Goal: Task Accomplishment & Management: Use online tool/utility

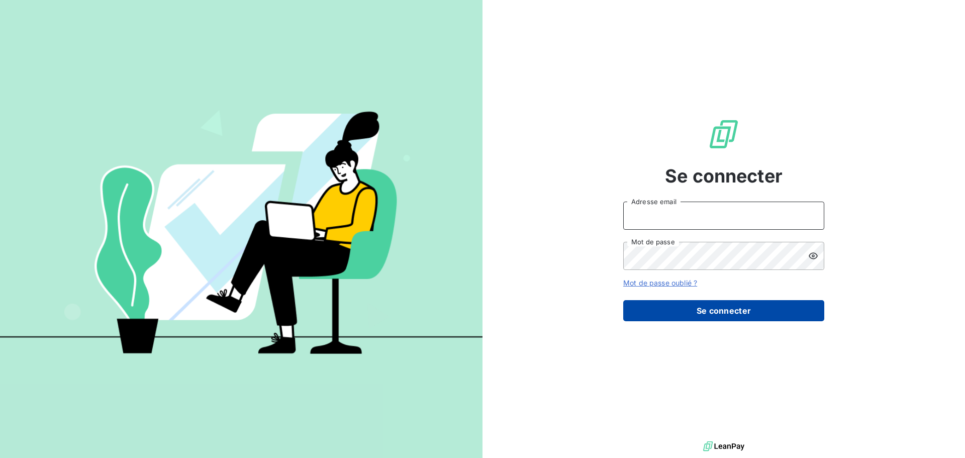
type input "[EMAIL_ADDRESS][DOMAIN_NAME]"
click at [755, 308] on button "Se connecter" at bounding box center [723, 310] width 201 height 21
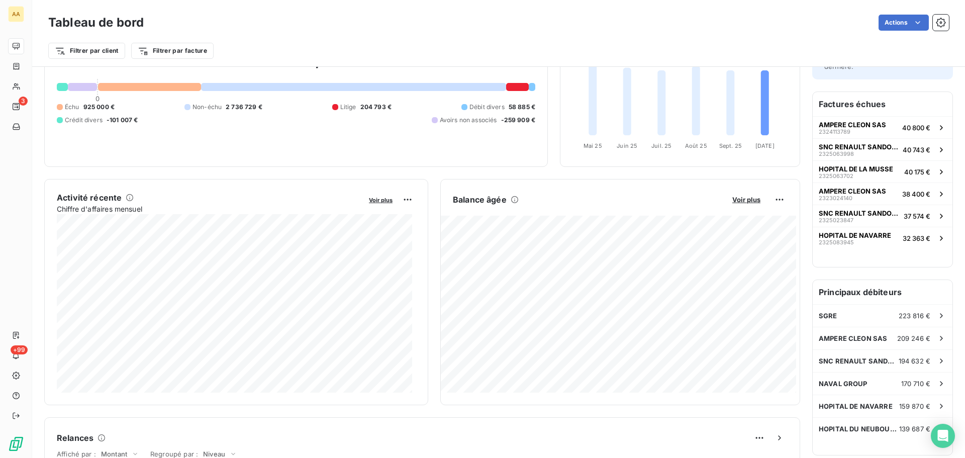
scroll to position [51, 0]
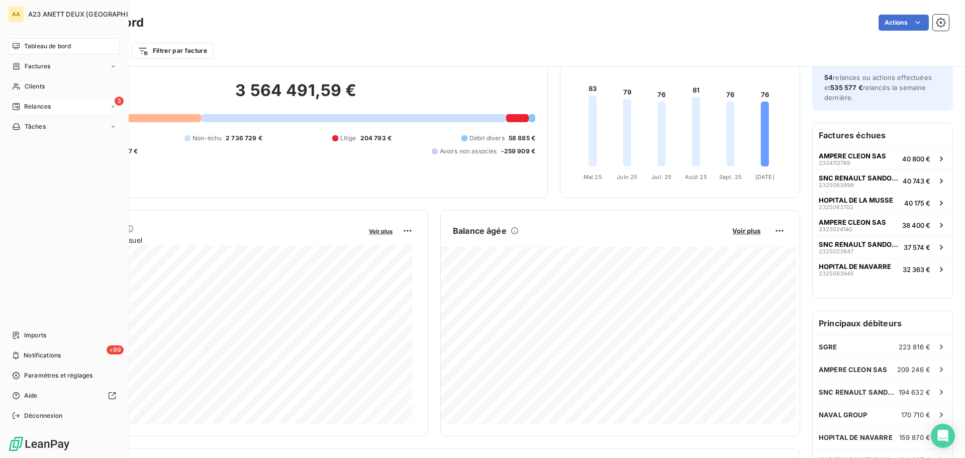
click at [48, 103] on span "Relances" at bounding box center [37, 106] width 27 height 9
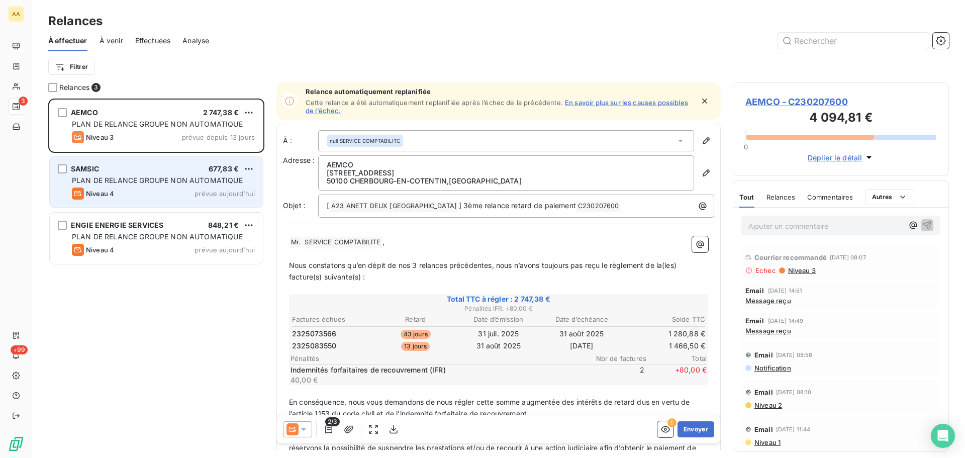
scroll to position [352, 209]
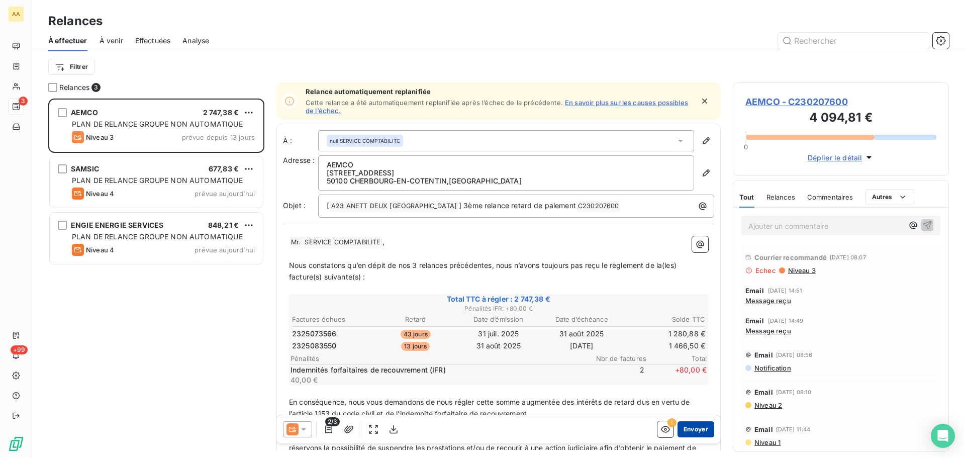
click at [683, 425] on button "Envoyer" at bounding box center [695, 429] width 37 height 16
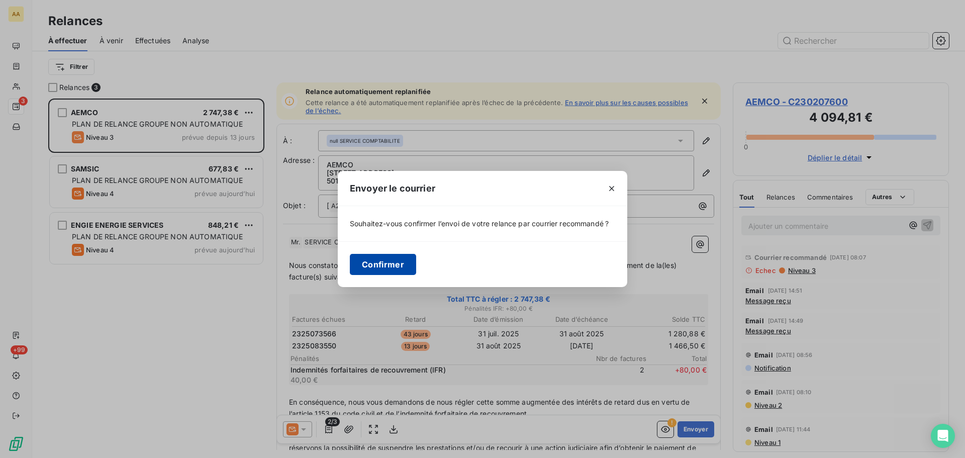
click at [388, 265] on button "Confirmer" at bounding box center [383, 264] width 66 height 21
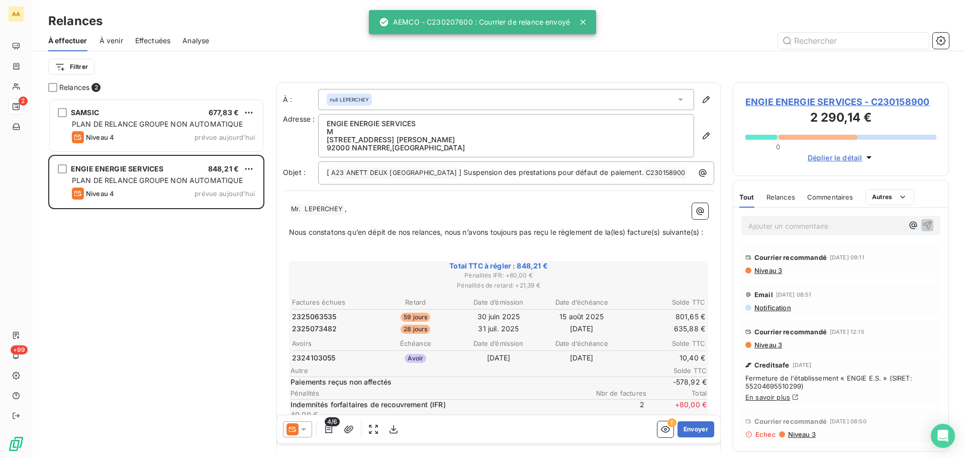
scroll to position [352, 209]
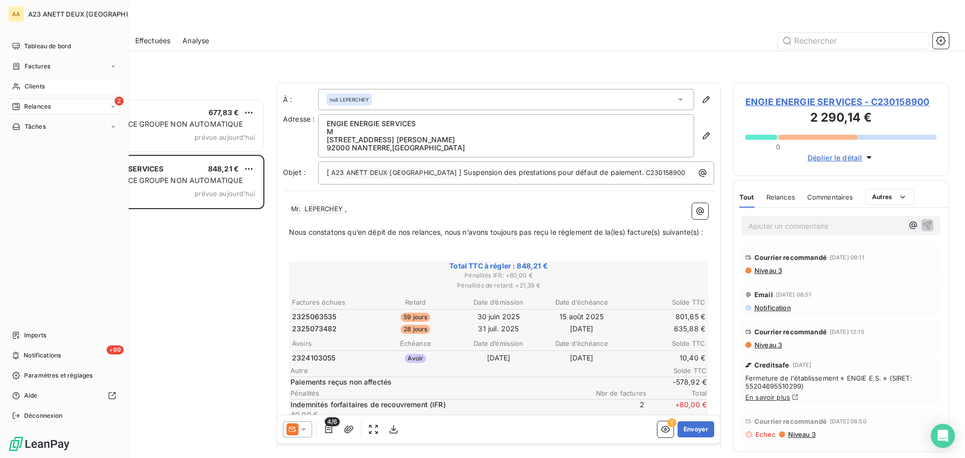
click at [37, 86] on span "Clients" at bounding box center [35, 86] width 20 height 9
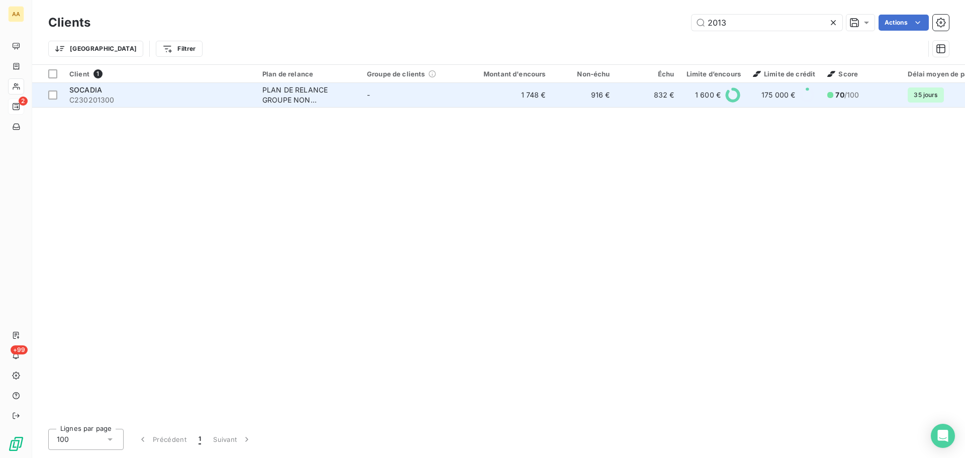
type input "2013"
click at [148, 96] on span "C230201300" at bounding box center [159, 100] width 181 height 10
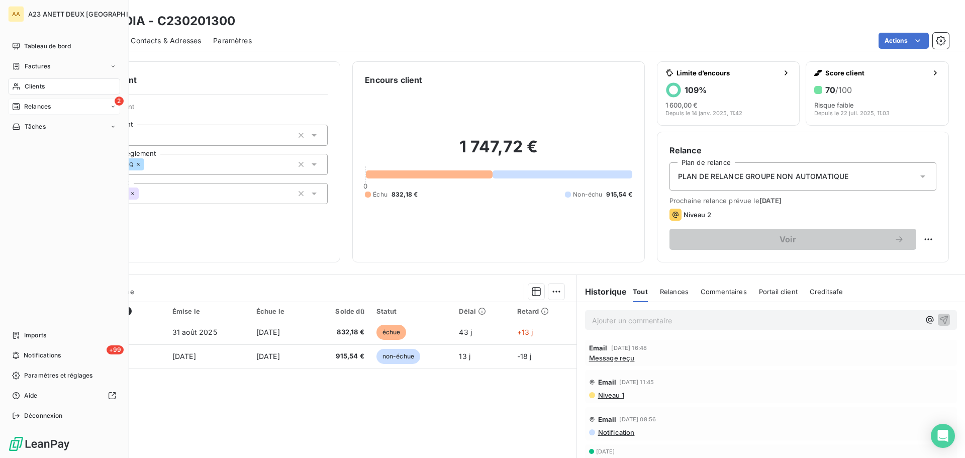
click at [37, 83] on span "Clients" at bounding box center [35, 86] width 20 height 9
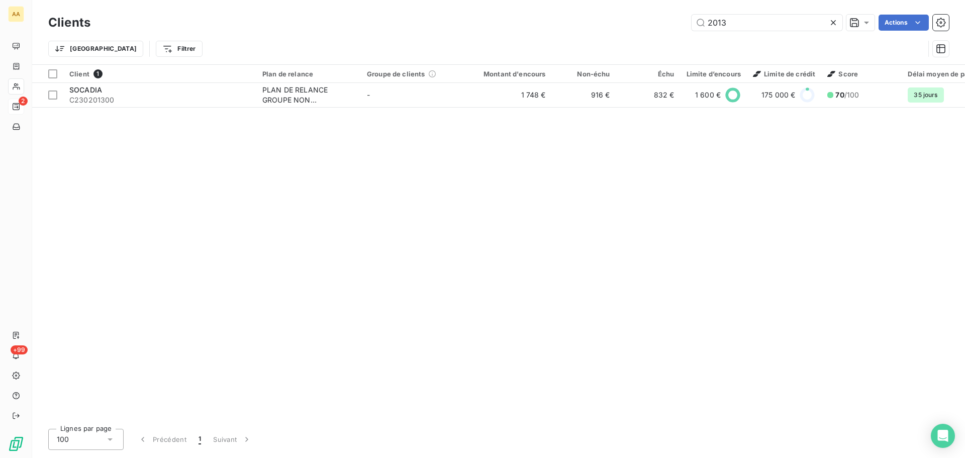
drag, startPoint x: 729, startPoint y: 30, endPoint x: 662, endPoint y: 34, distance: 66.4
click at [667, 33] on div "Clients 2013 Actions Trier Filtrer" at bounding box center [498, 38] width 900 height 52
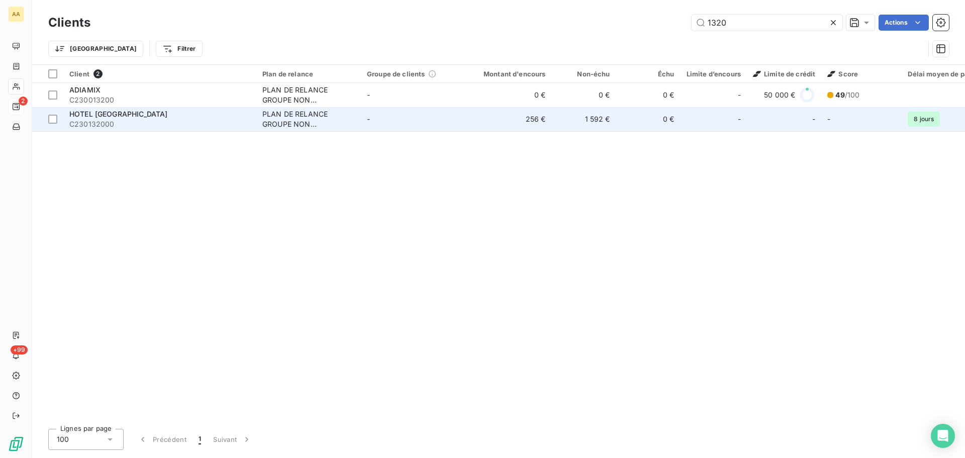
type input "1320"
click at [113, 123] on span "C230132000" at bounding box center [159, 124] width 181 height 10
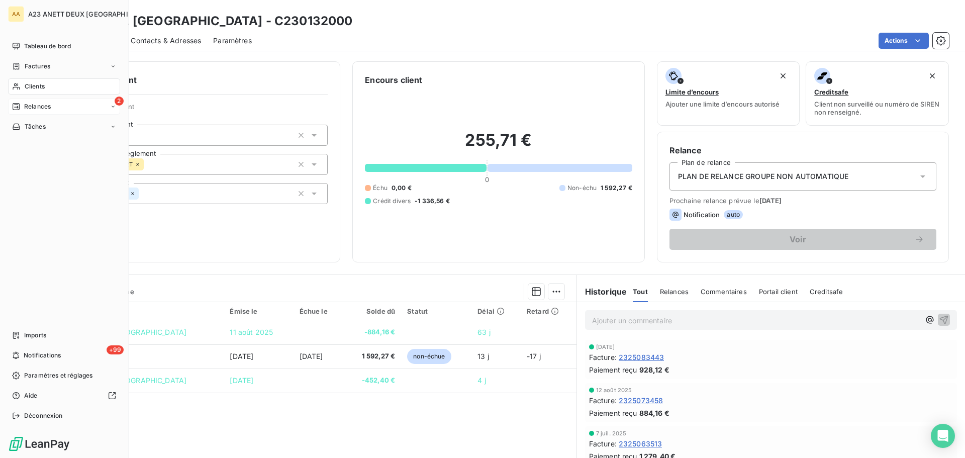
click at [39, 85] on span "Clients" at bounding box center [35, 86] width 20 height 9
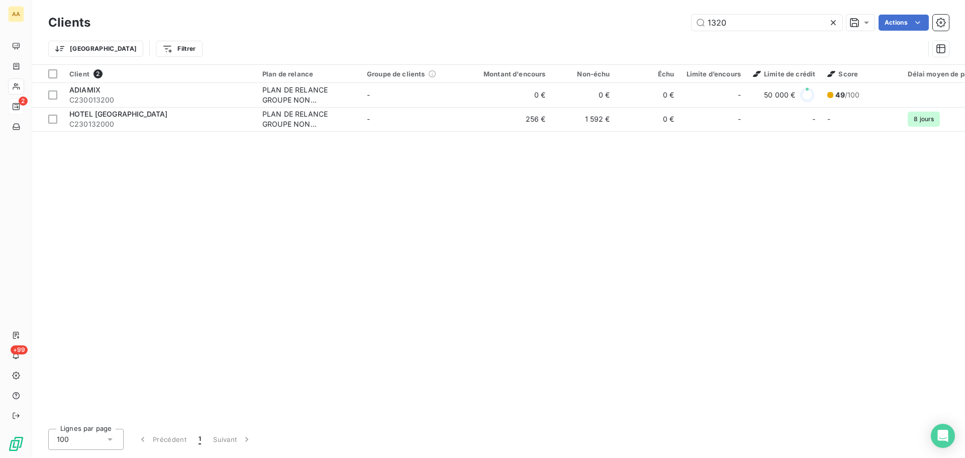
drag, startPoint x: 768, startPoint y: 26, endPoint x: 394, endPoint y: -21, distance: 376.7
click at [394, 0] on html "AA 2 +99 Clients 1320 Actions Trier Filtrer Client 2 Plan de relance Groupe de …" at bounding box center [482, 229] width 965 height 458
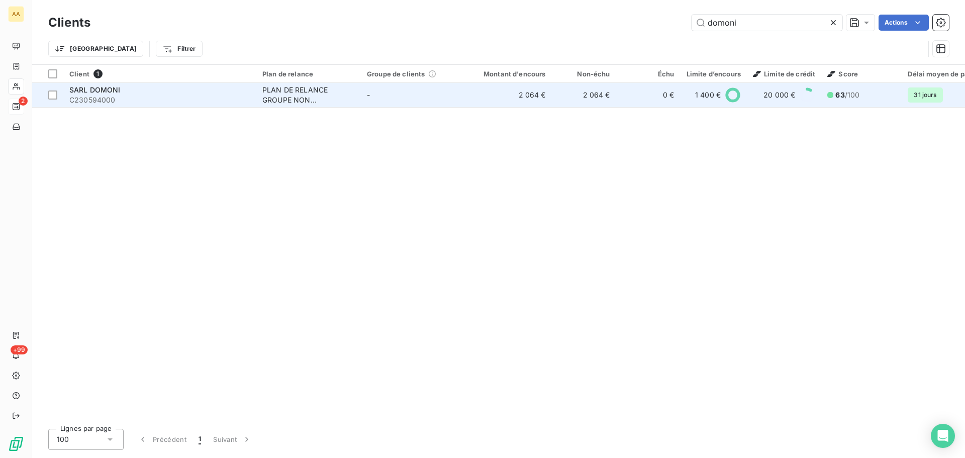
type input "domoni"
click at [155, 98] on span "C230594000" at bounding box center [159, 100] width 181 height 10
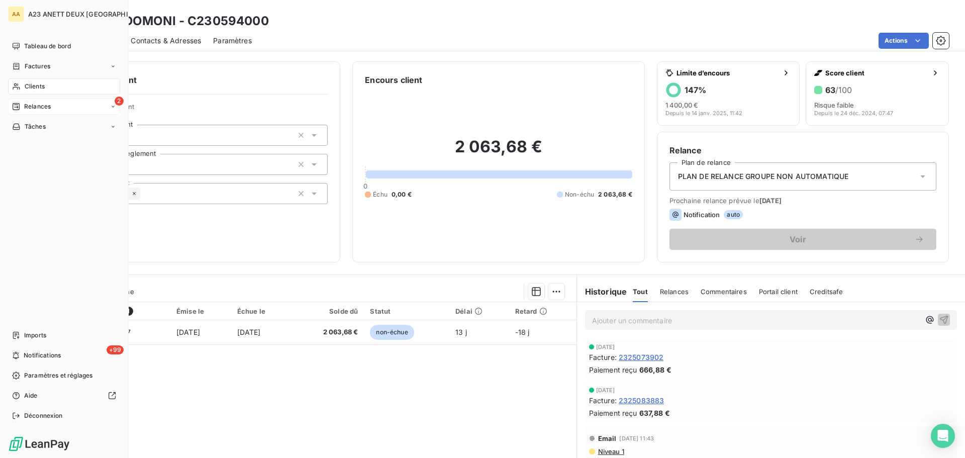
click at [32, 85] on span "Clients" at bounding box center [35, 86] width 20 height 9
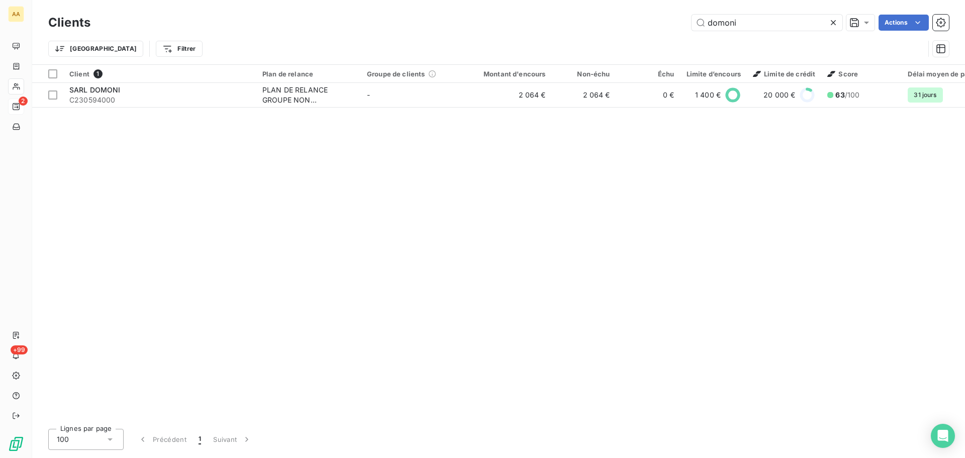
drag, startPoint x: 741, startPoint y: 26, endPoint x: 603, endPoint y: 14, distance: 138.3
click at [659, 33] on div "Clients domoni Actions" at bounding box center [498, 22] width 900 height 21
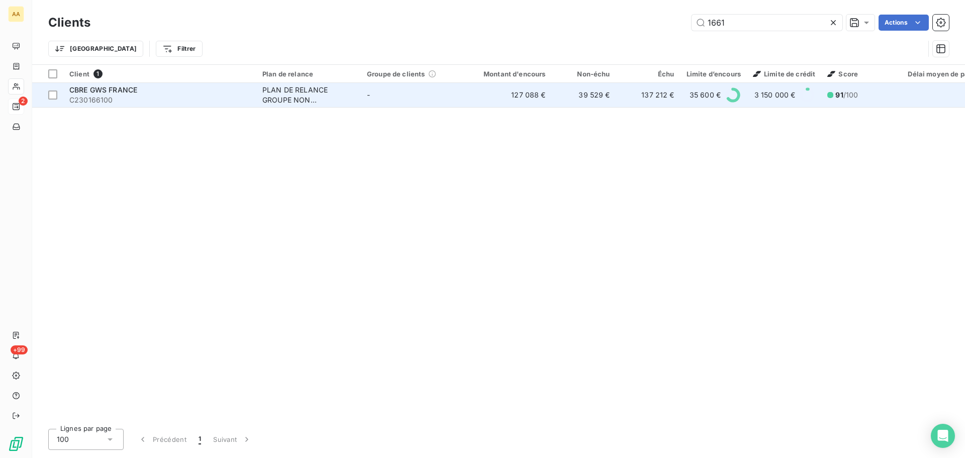
type input "1661"
click at [147, 87] on div "CBRE GWS FRANCE" at bounding box center [159, 90] width 181 height 10
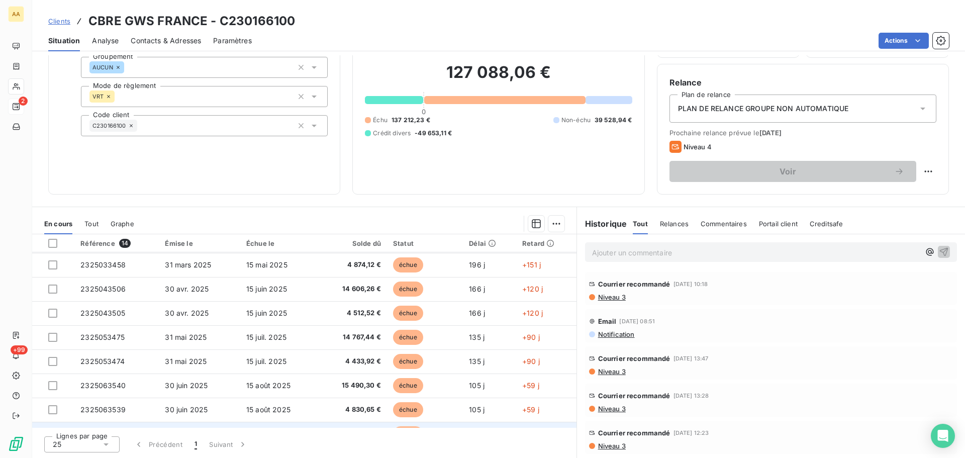
scroll to position [12, 0]
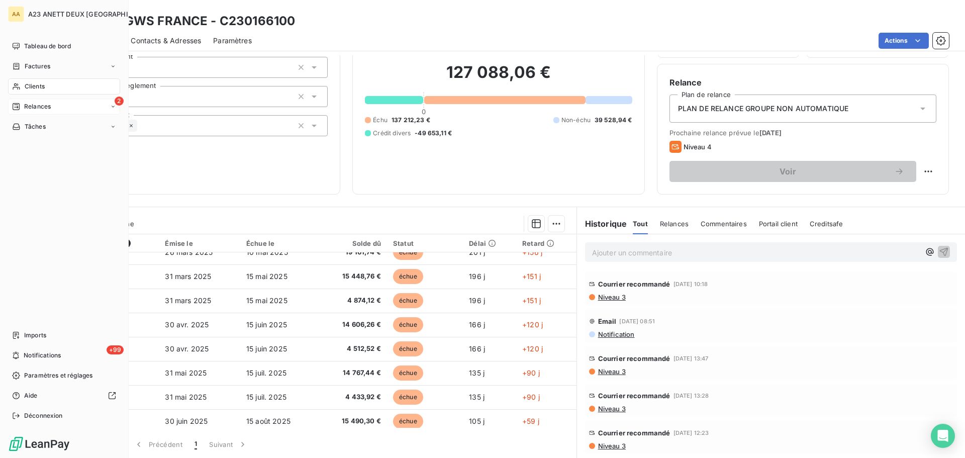
click at [26, 85] on span "Clients" at bounding box center [35, 86] width 20 height 9
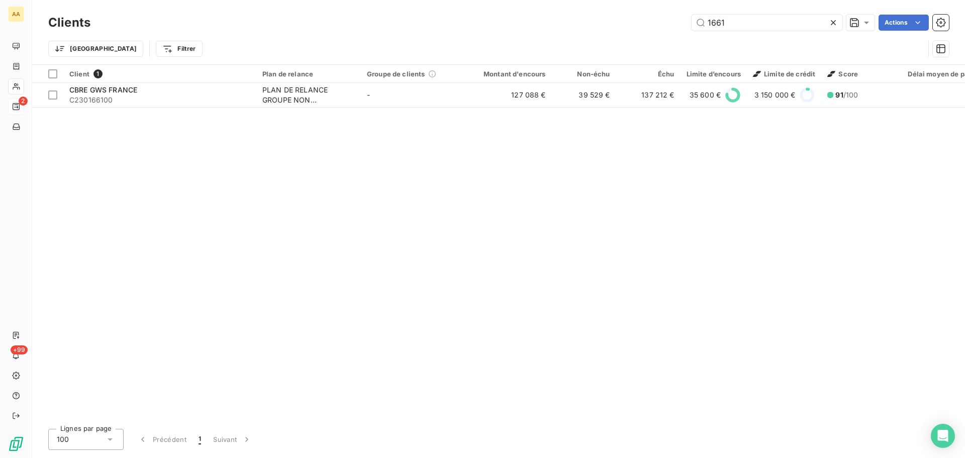
drag, startPoint x: 748, startPoint y: 30, endPoint x: 626, endPoint y: 26, distance: 122.2
click at [632, 26] on div "1661 Actions" at bounding box center [526, 23] width 846 height 16
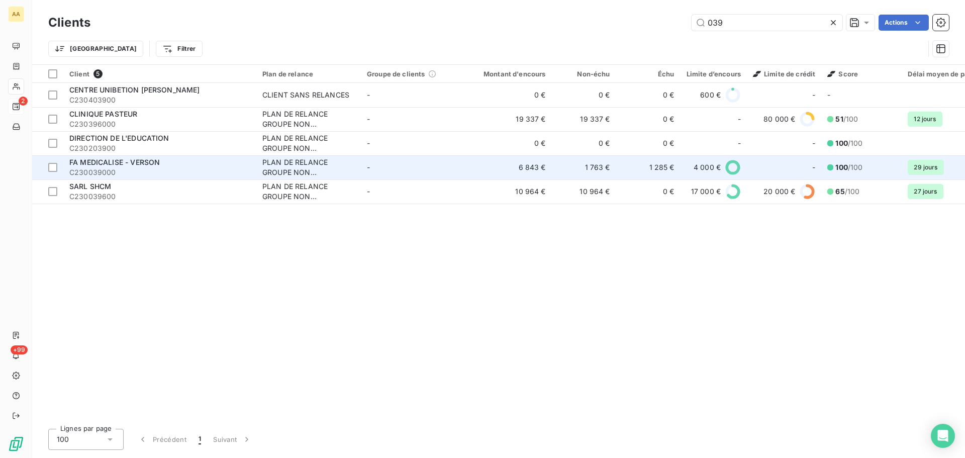
type input "039"
click at [189, 168] on span "C230039000" at bounding box center [159, 172] width 181 height 10
